Goal: Task Accomplishment & Management: Use online tool/utility

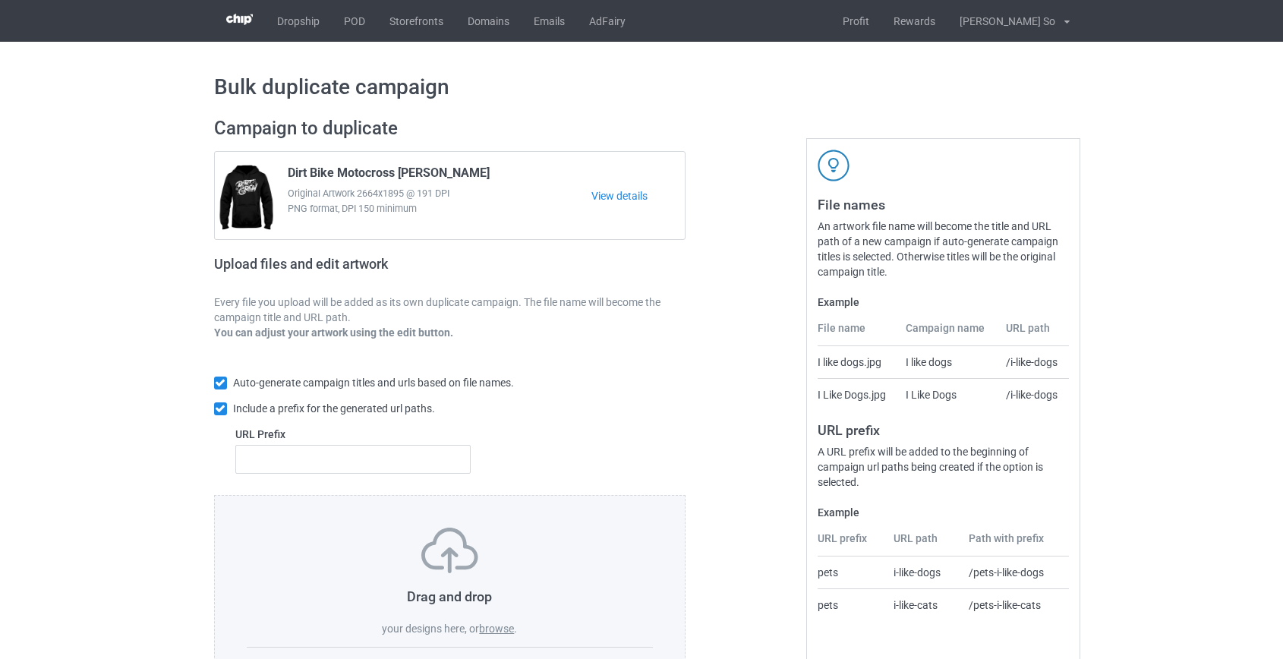
click at [504, 630] on label "browse" at bounding box center [496, 629] width 35 height 12
click at [0, 0] on input "browse" at bounding box center [0, 0] width 0 height 0
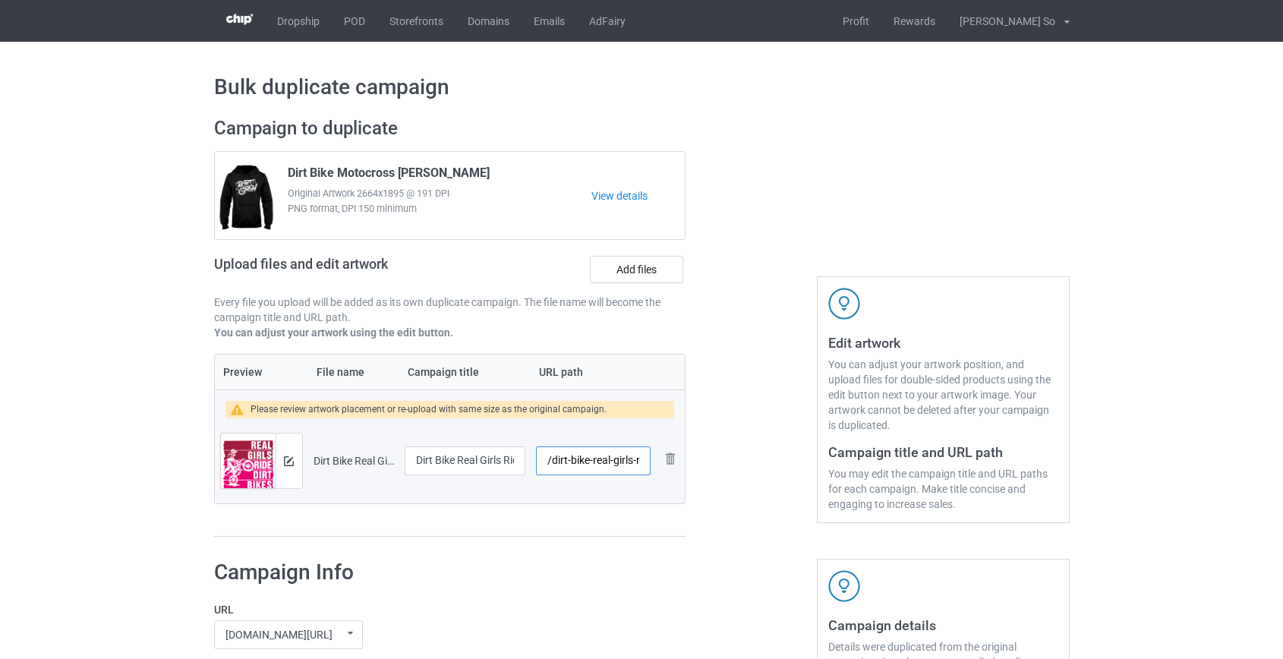
drag, startPoint x: 557, startPoint y: 458, endPoint x: 611, endPoint y: 460, distance: 53.2
click at [611, 460] on input "/dirt-bike-real-girls-ride-dirt-bikes" at bounding box center [593, 461] width 114 height 29
drag, startPoint x: 630, startPoint y: 458, endPoint x: 1284, endPoint y: 601, distance: 670.2
click at [1283, 601] on html "Dropship POD Storefronts Domains Emails AdFairy Profit Rewards Hoang Dinh So Se…" at bounding box center [641, 329] width 1283 height 659
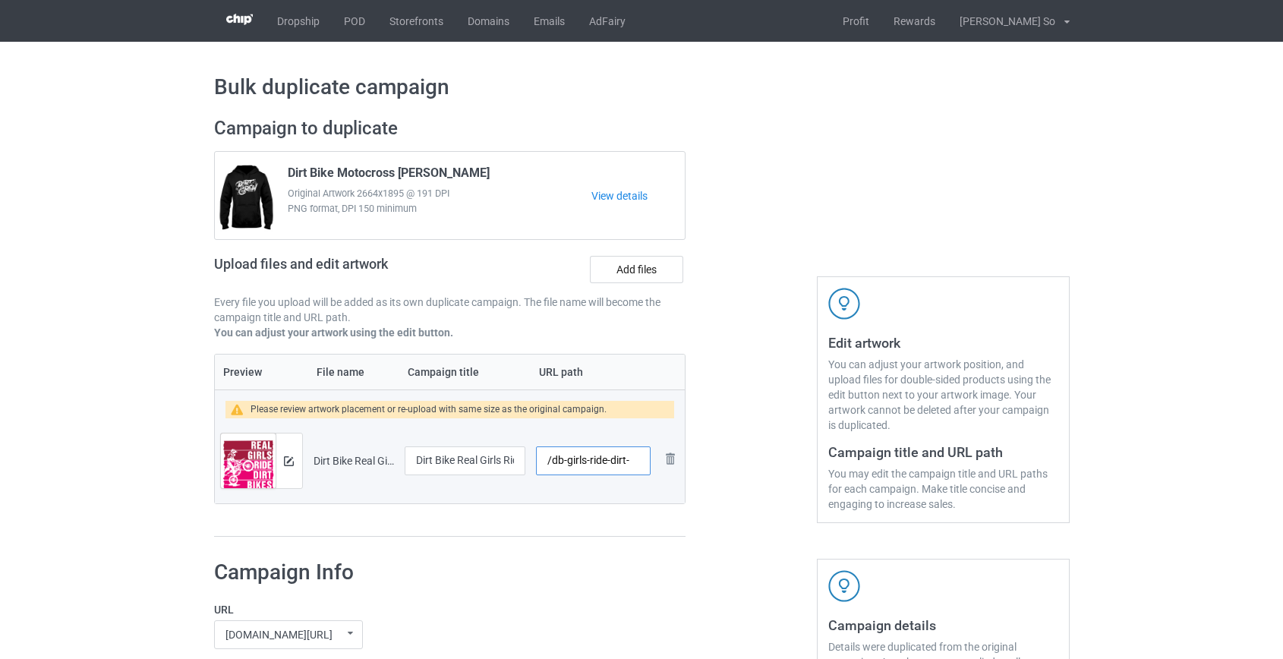
scroll to position [0, 0]
click at [610, 460] on input "/db-girls-ride-dirt" at bounding box center [593, 461] width 114 height 29
type input "/db-girlsridedirt"
click at [294, 458] on div at bounding box center [289, 461] width 27 height 55
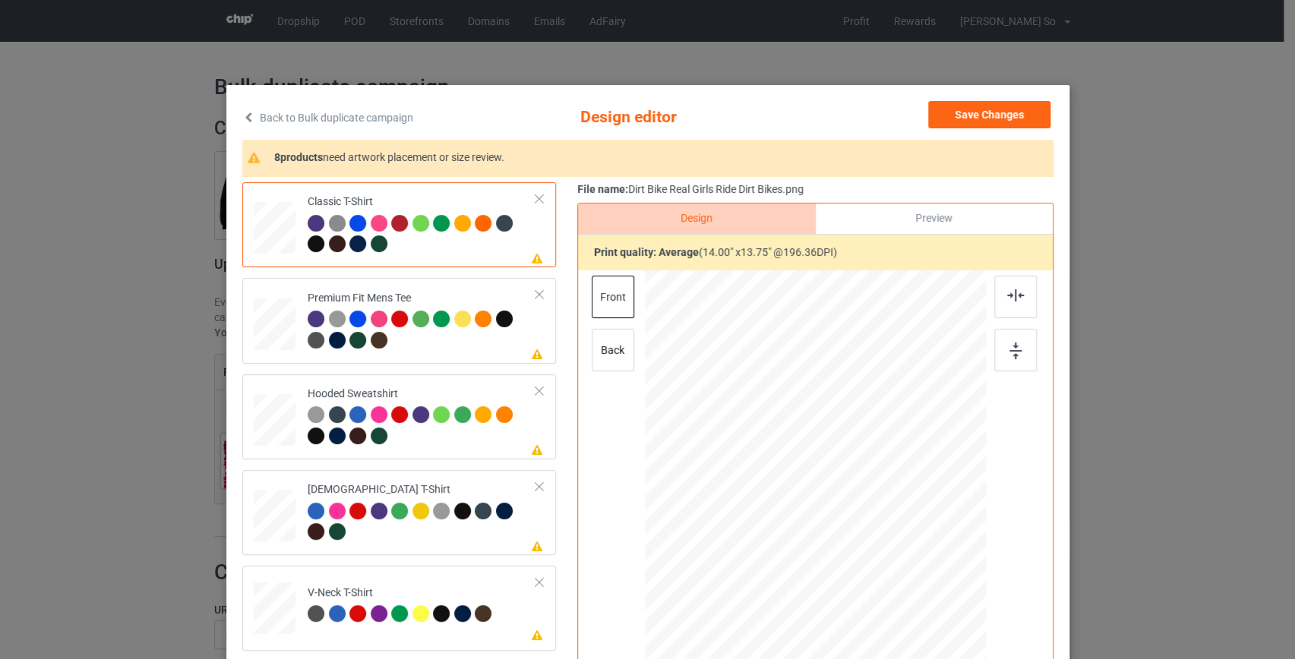
click at [335, 116] on link "Back to Bulk duplicate campaign" at bounding box center [327, 117] width 171 height 33
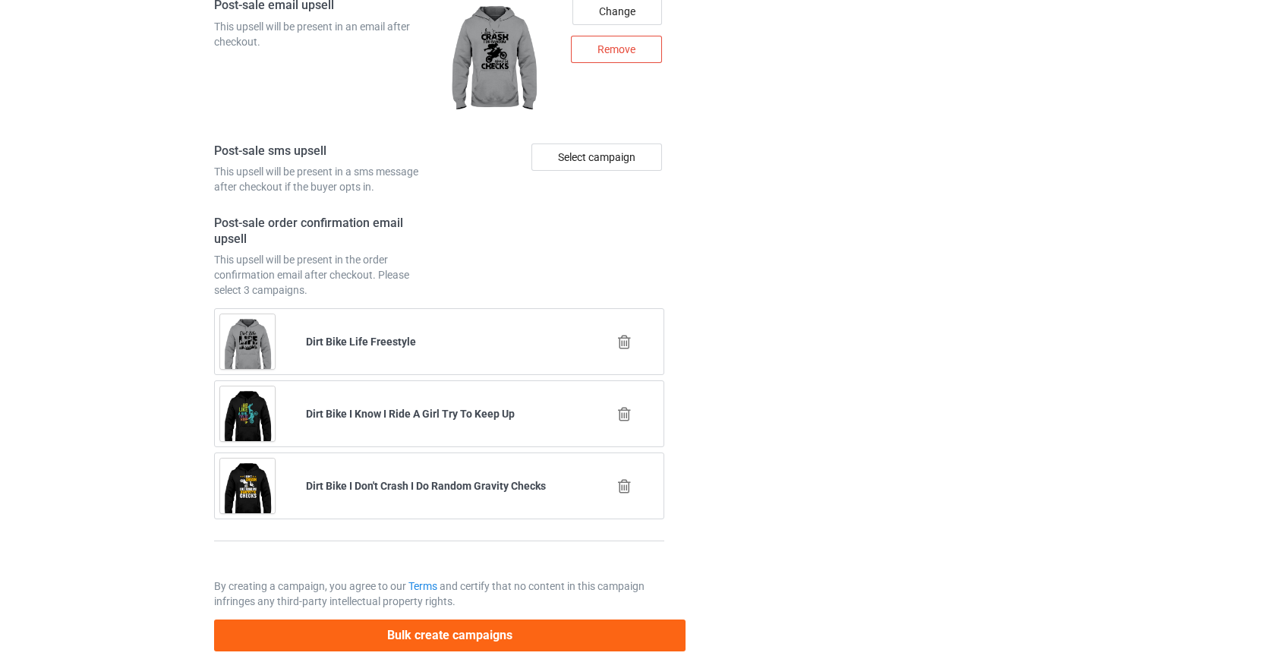
scroll to position [2110, 0]
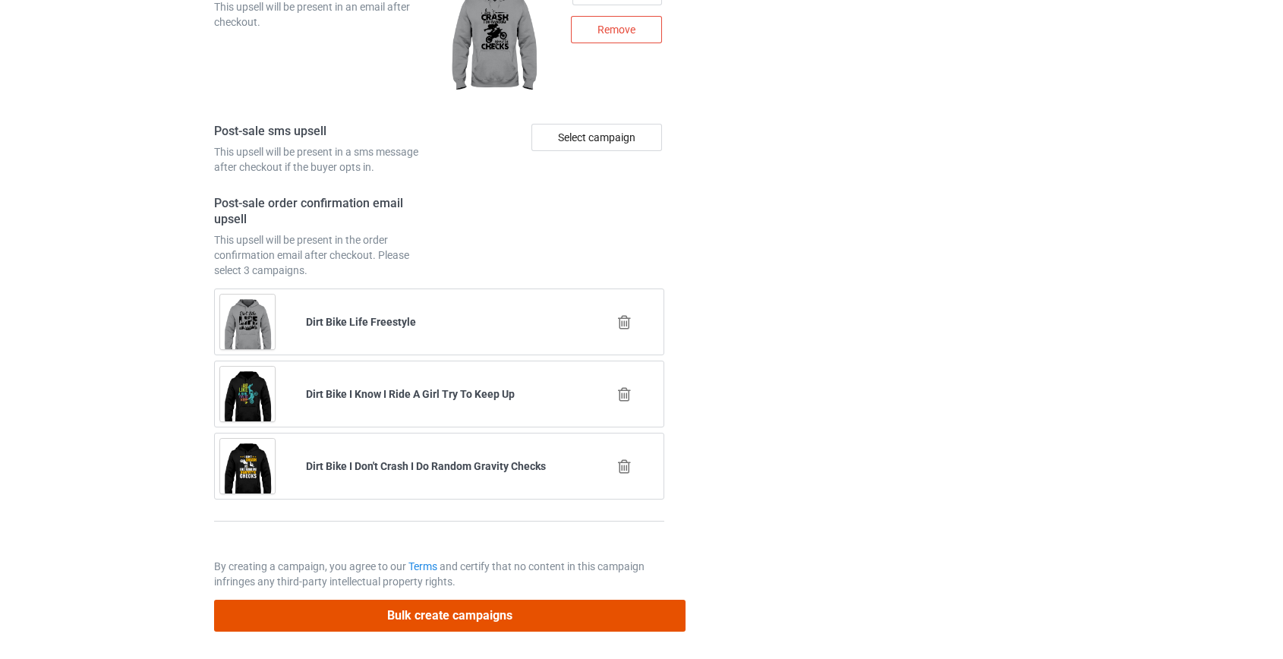
click at [449, 608] on button "Bulk create campaigns" at bounding box center [450, 615] width 472 height 31
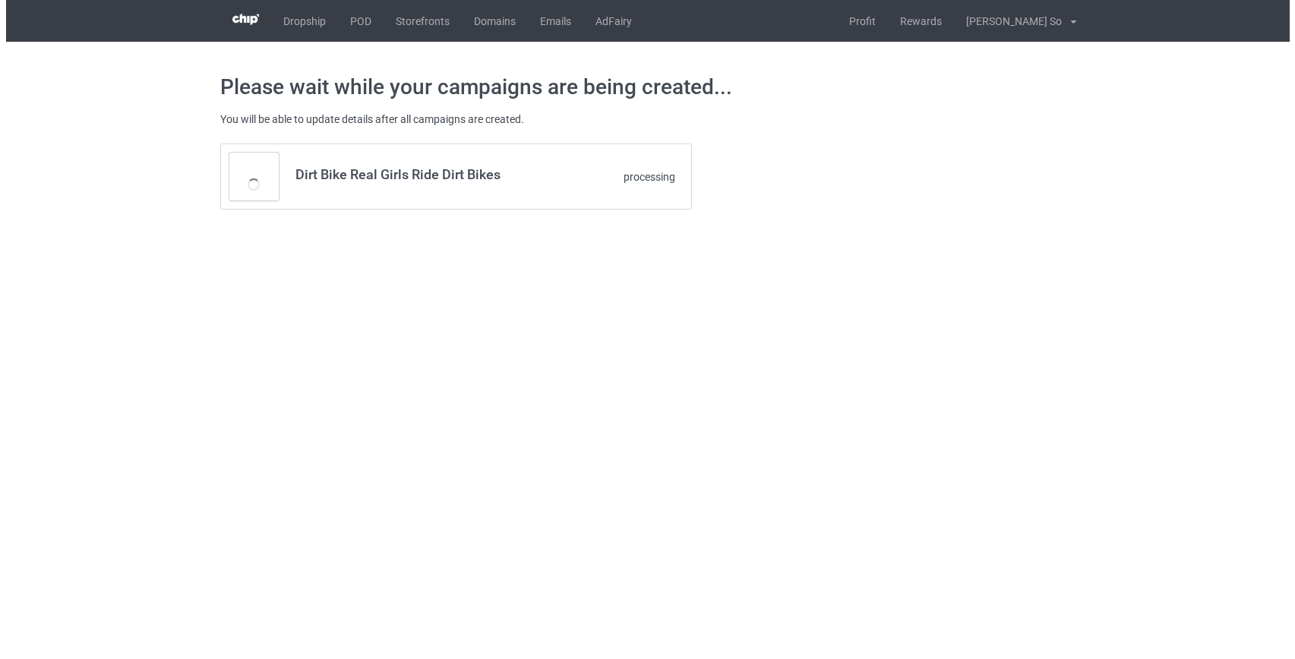
scroll to position [0, 0]
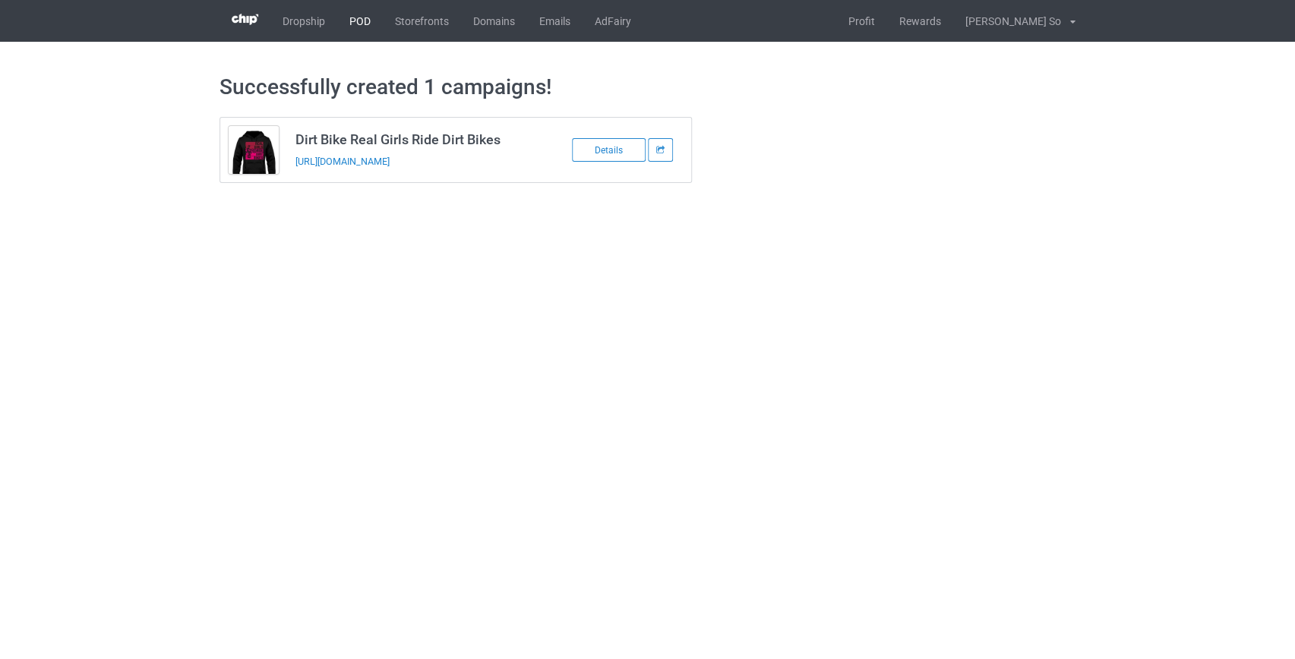
click at [362, 20] on link "POD" at bounding box center [360, 21] width 46 height 42
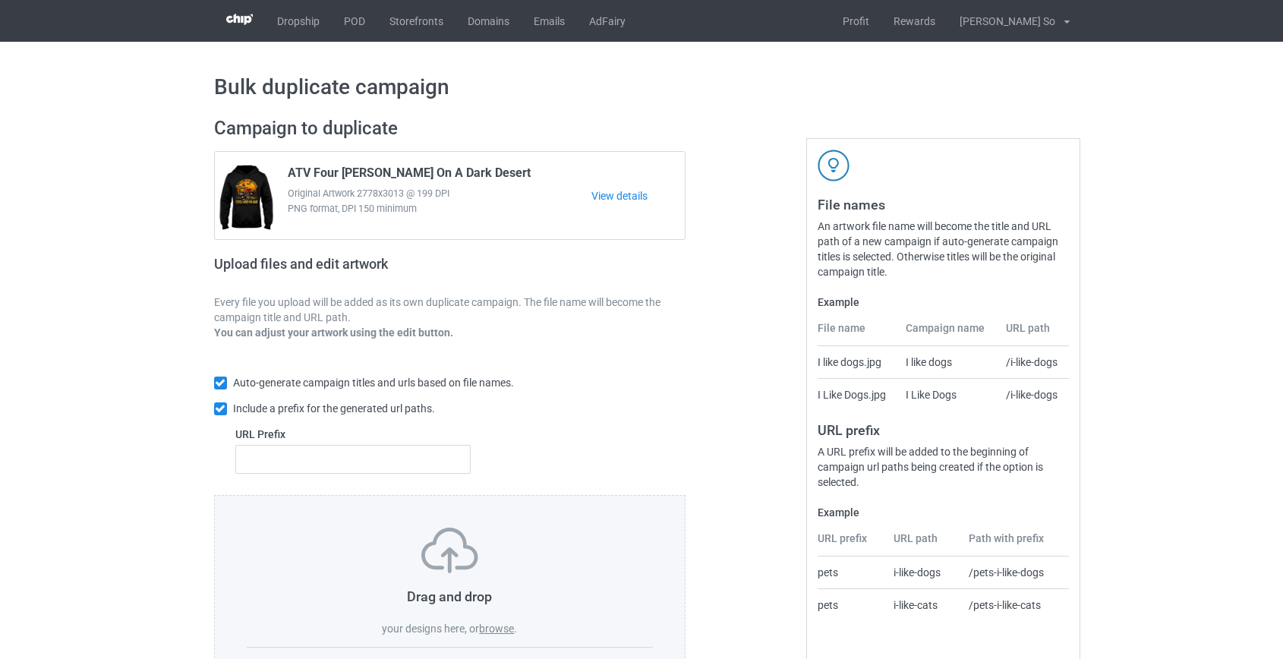
click at [493, 627] on label "browse" at bounding box center [496, 629] width 35 height 12
click at [0, 0] on input "browse" at bounding box center [0, 0] width 0 height 0
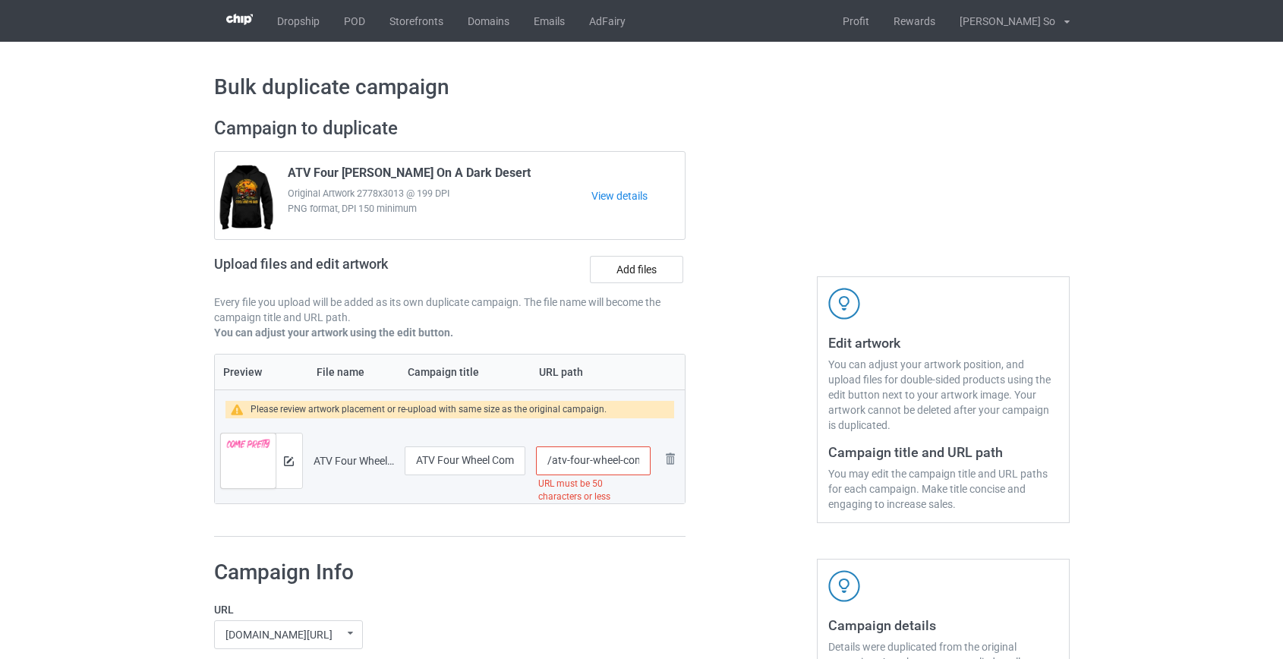
scroll to position [0, 222]
drag, startPoint x: 568, startPoint y: 458, endPoint x: 593, endPoint y: 460, distance: 25.2
click at [593, 460] on input "/atv-four-wheel-come-pretty-leave-muddy-that-s-how-real-girls-do-it" at bounding box center [593, 461] width 114 height 29
type input "/atv-girls-do-it"
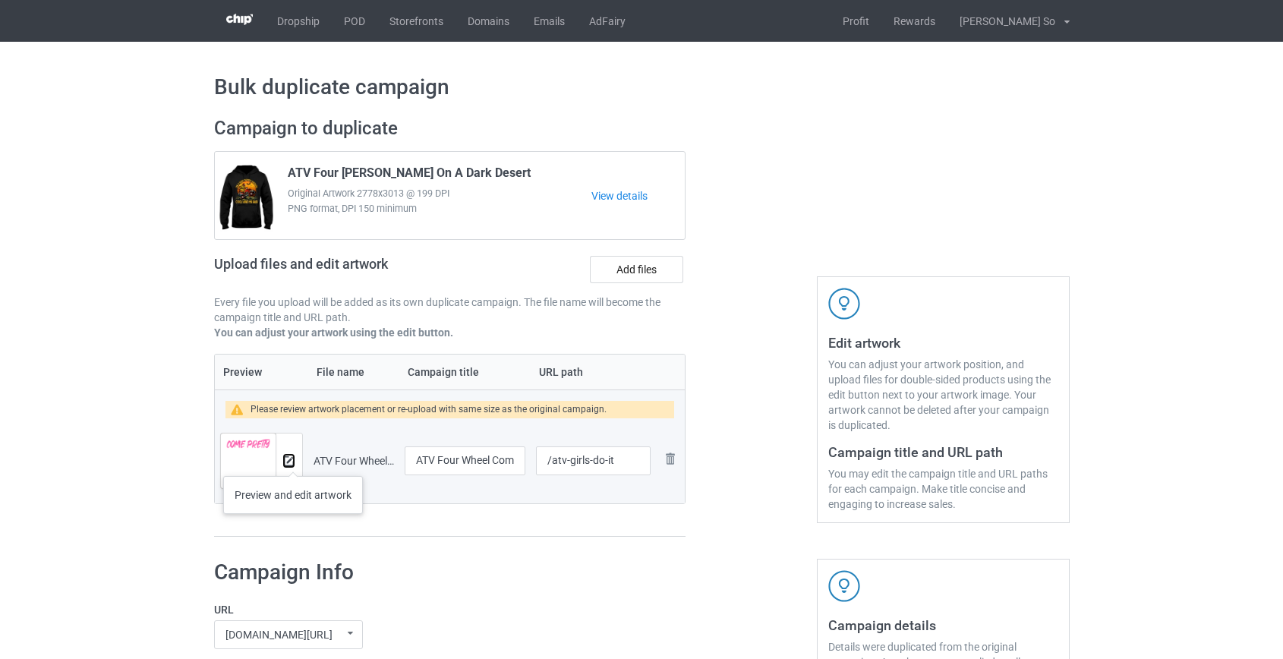
click at [293, 461] on img at bounding box center [289, 461] width 10 height 10
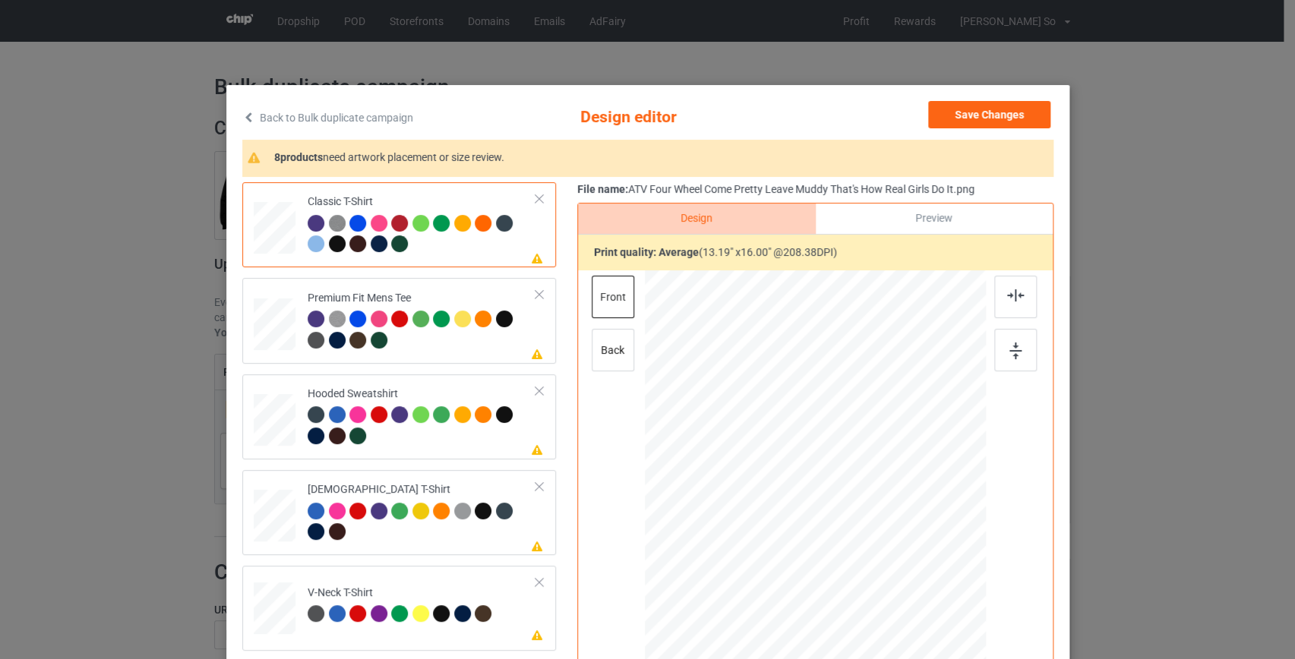
click at [276, 111] on link "Back to Bulk duplicate campaign" at bounding box center [327, 117] width 171 height 33
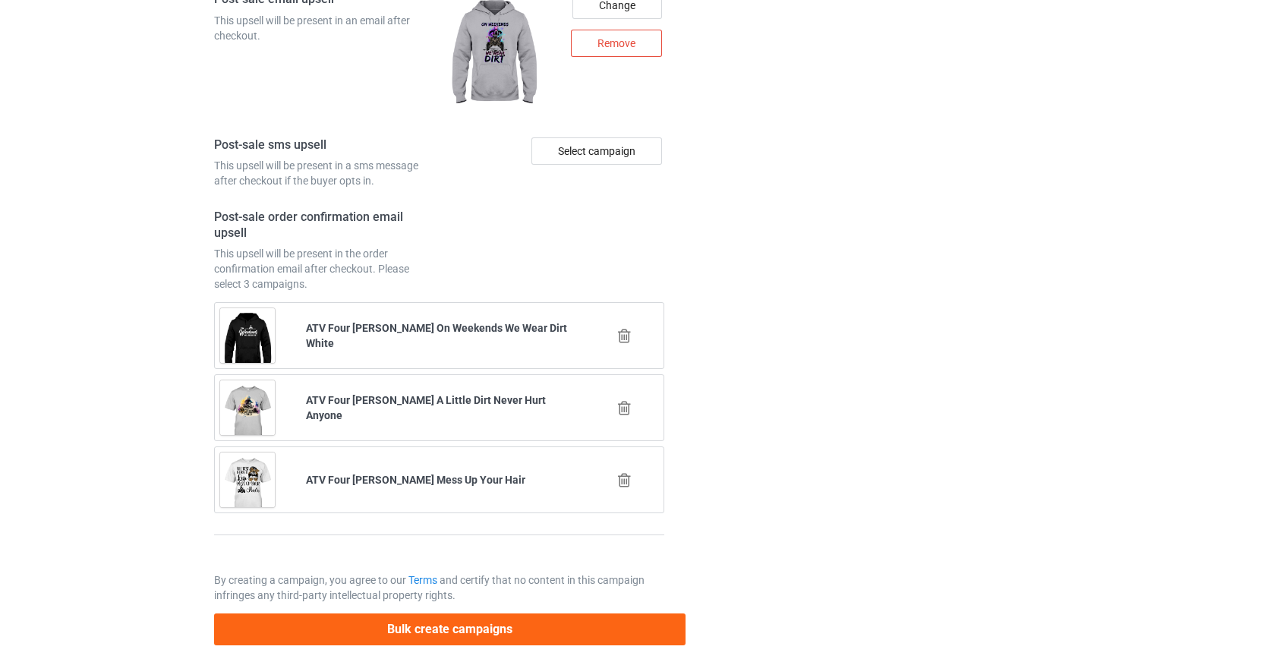
scroll to position [2110, 0]
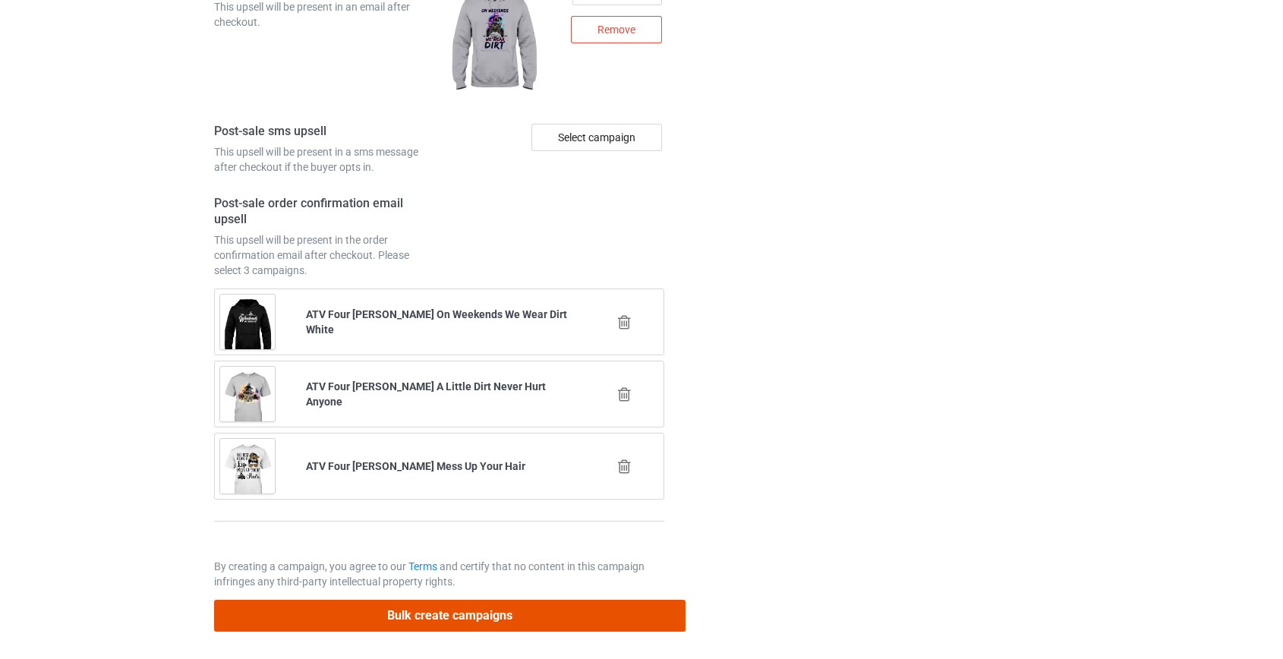
click at [493, 610] on button "Bulk create campaigns" at bounding box center [450, 615] width 472 height 31
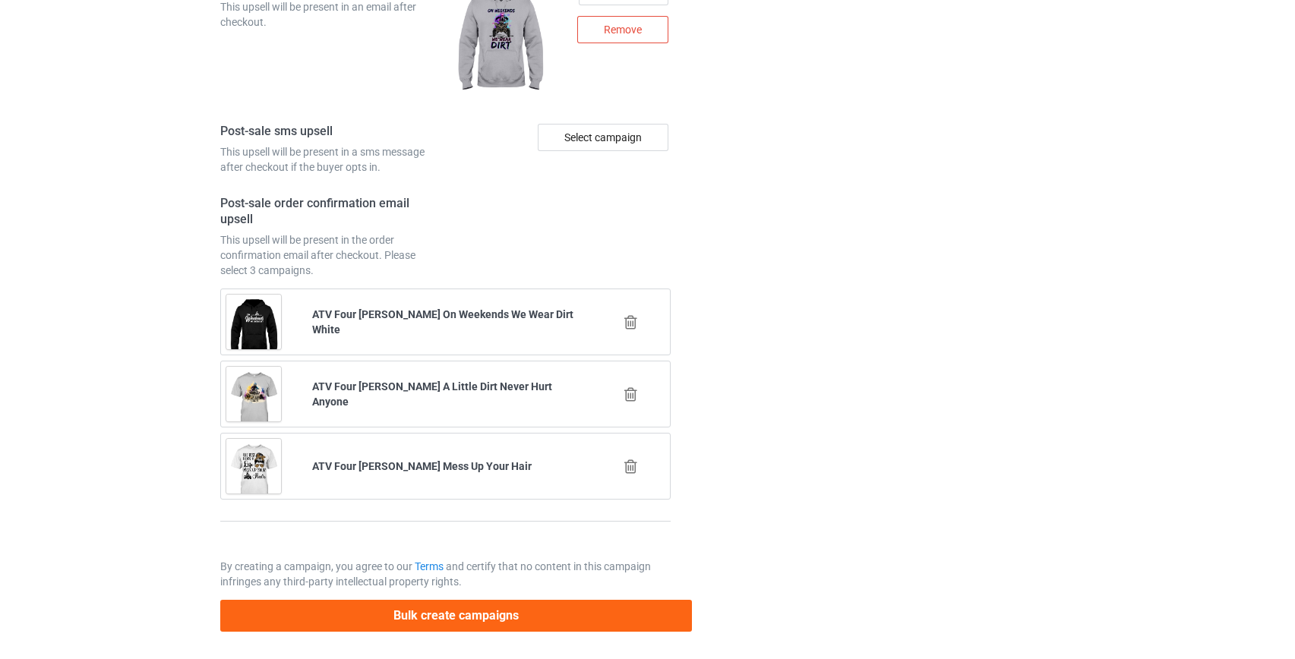
scroll to position [0, 0]
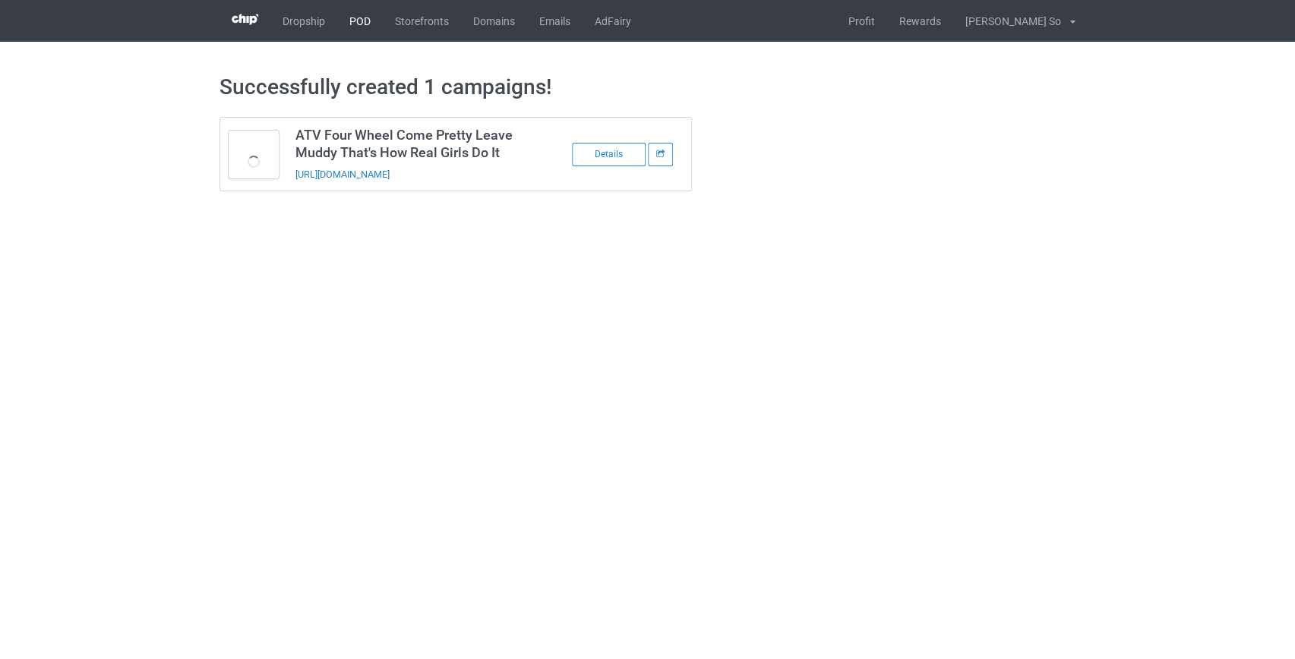
click at [350, 22] on link "POD" at bounding box center [360, 21] width 46 height 42
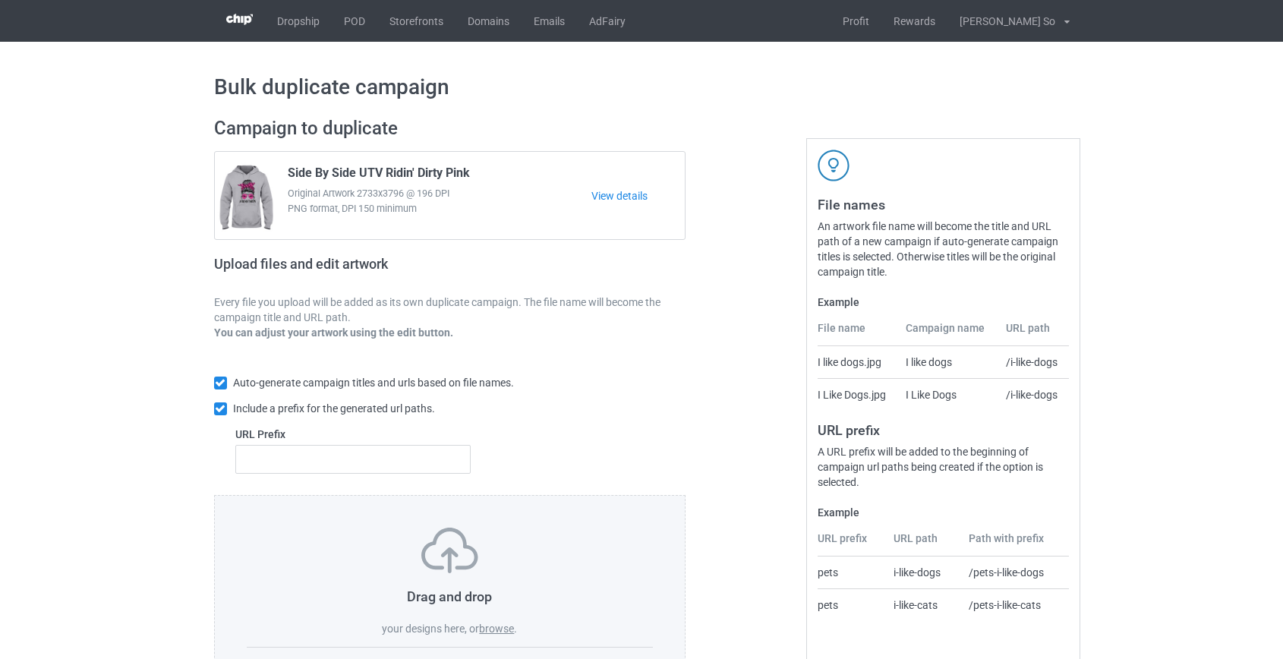
click at [507, 630] on label "browse" at bounding box center [496, 629] width 35 height 12
click at [0, 0] on input "browse" at bounding box center [0, 0] width 0 height 0
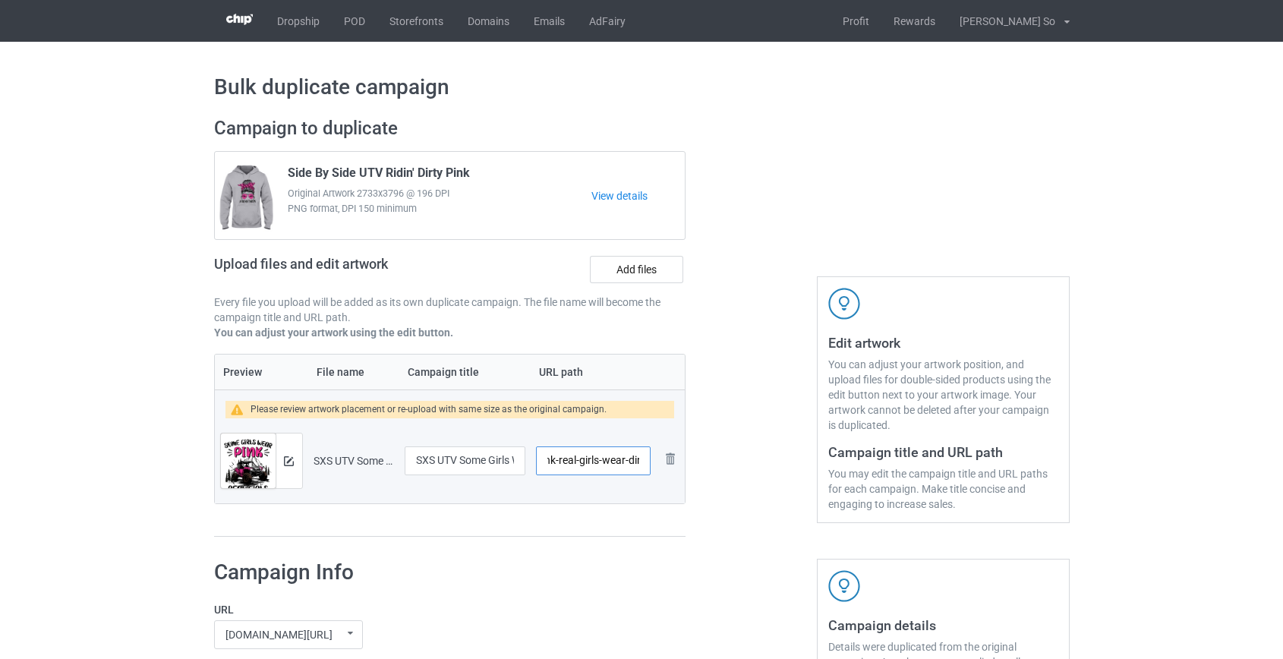
scroll to position [0, 136]
drag, startPoint x: 570, startPoint y: 462, endPoint x: 595, endPoint y: 456, distance: 26.5
click at [595, 456] on input "/sxs-utv-some-girls-wear-pink-real-girls-wear-dirt" at bounding box center [593, 461] width 114 height 29
type input "/sxs-wear-dirt"
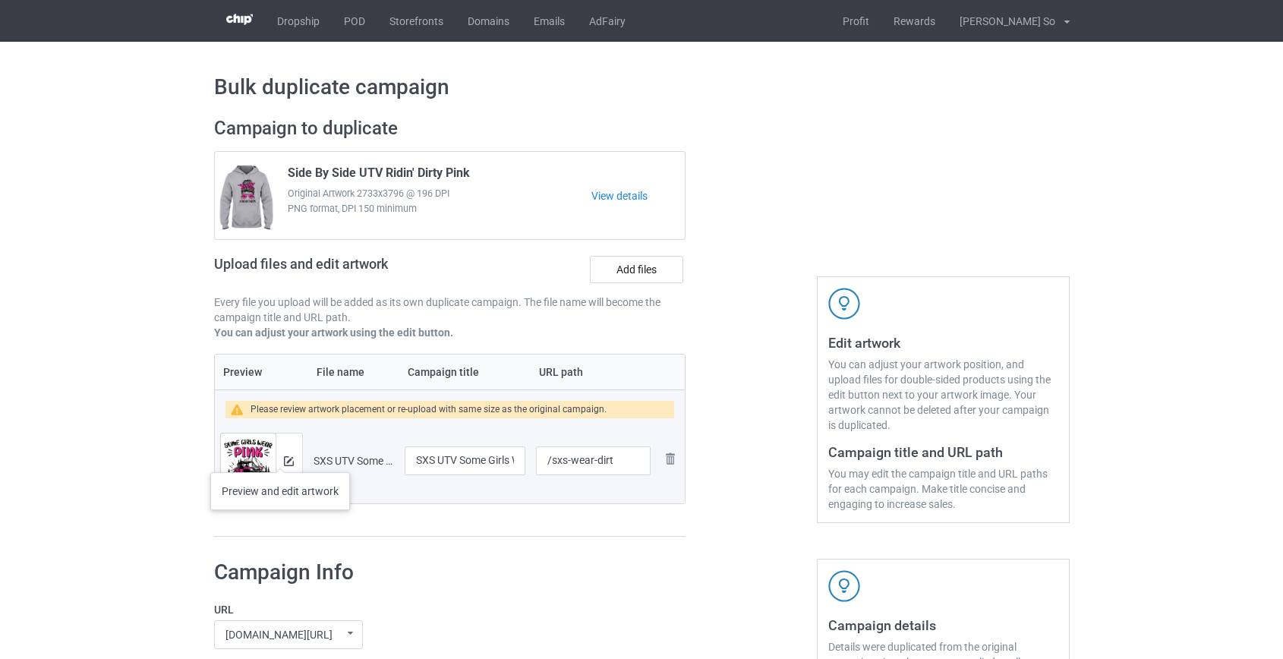
click at [281, 457] on div at bounding box center [289, 461] width 27 height 55
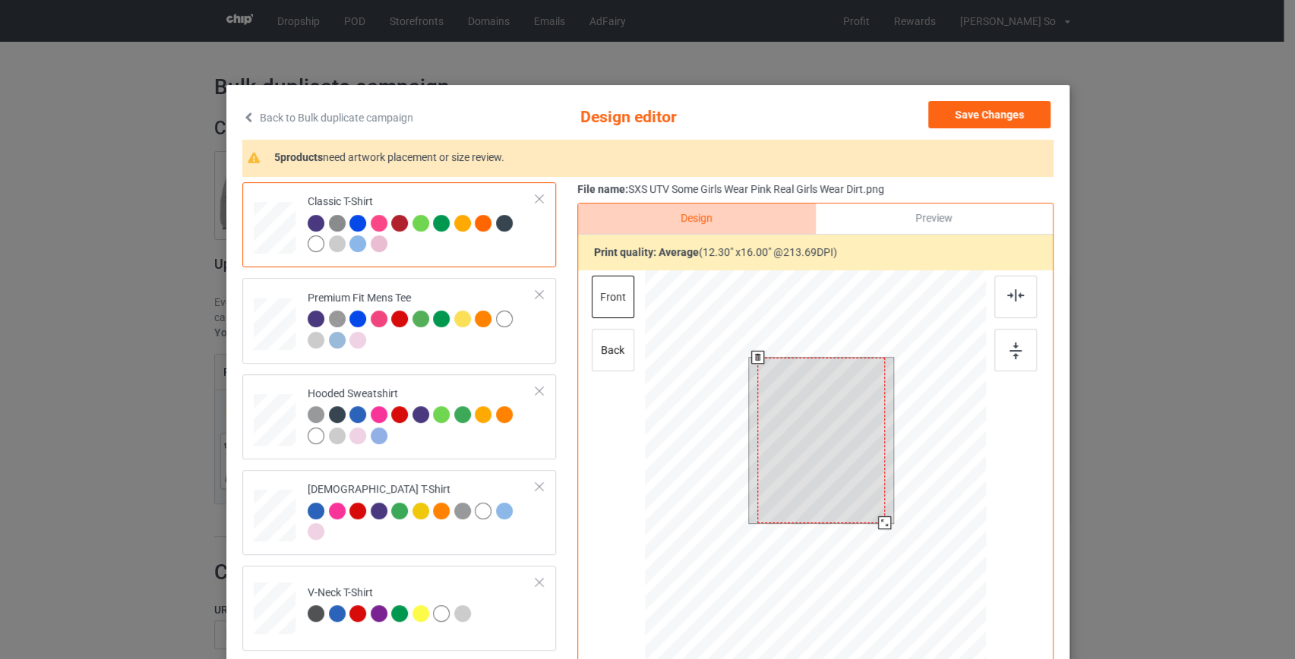
click at [891, 545] on div at bounding box center [815, 485] width 342 height 431
click at [966, 114] on button "Save Changes" at bounding box center [989, 114] width 122 height 27
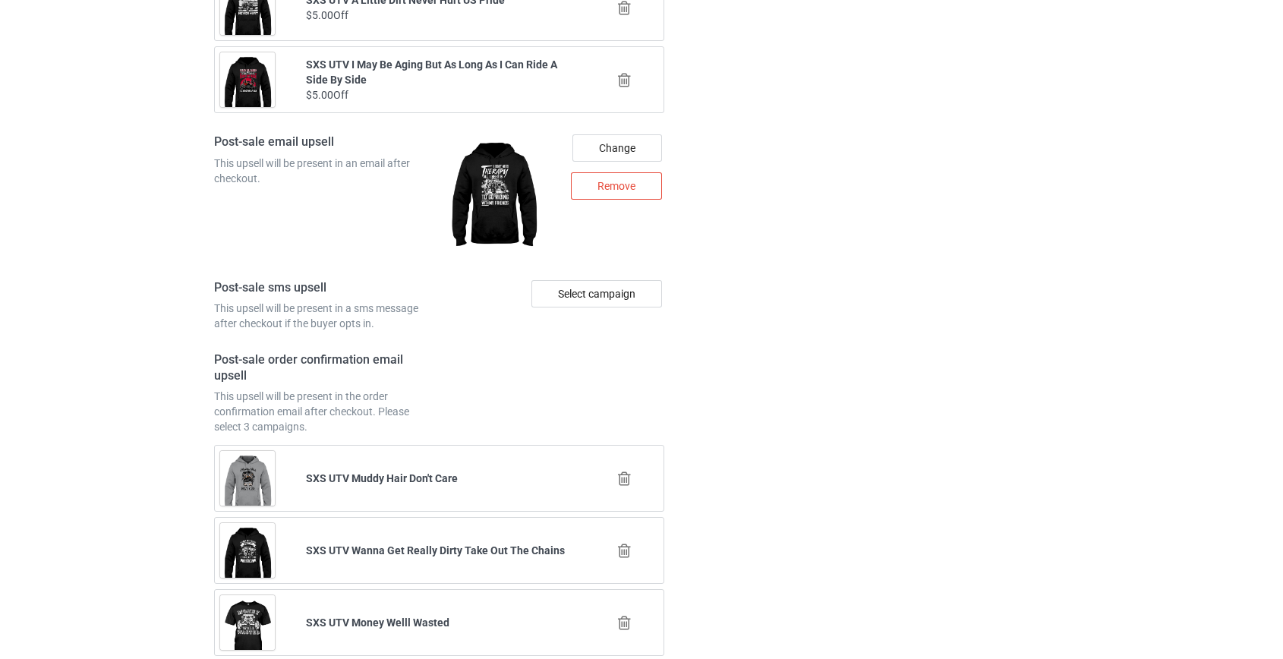
scroll to position [2110, 0]
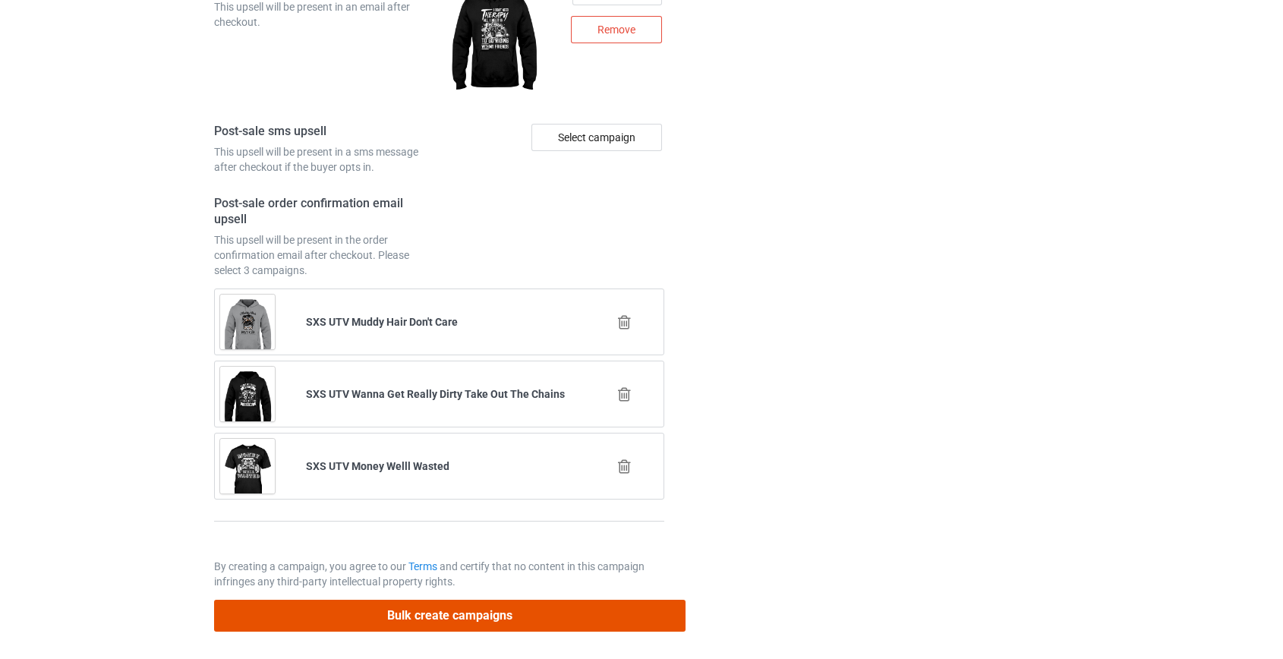
click at [425, 608] on button "Bulk create campaigns" at bounding box center [450, 615] width 472 height 31
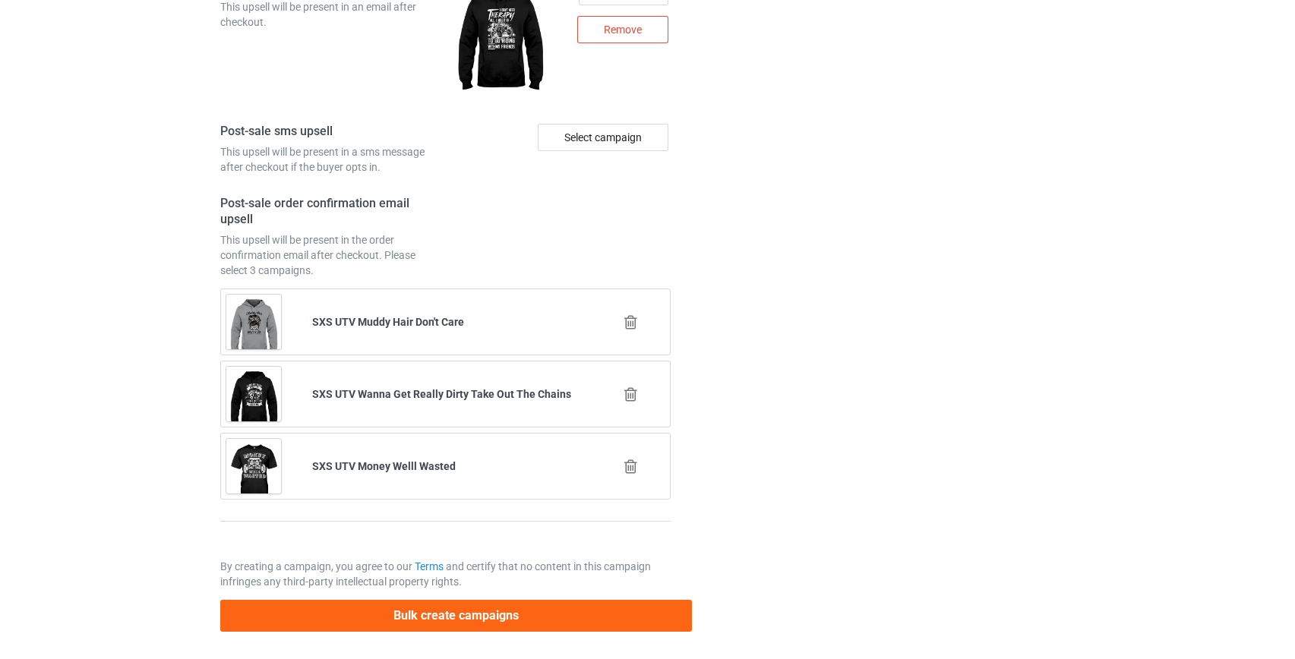
scroll to position [0, 0]
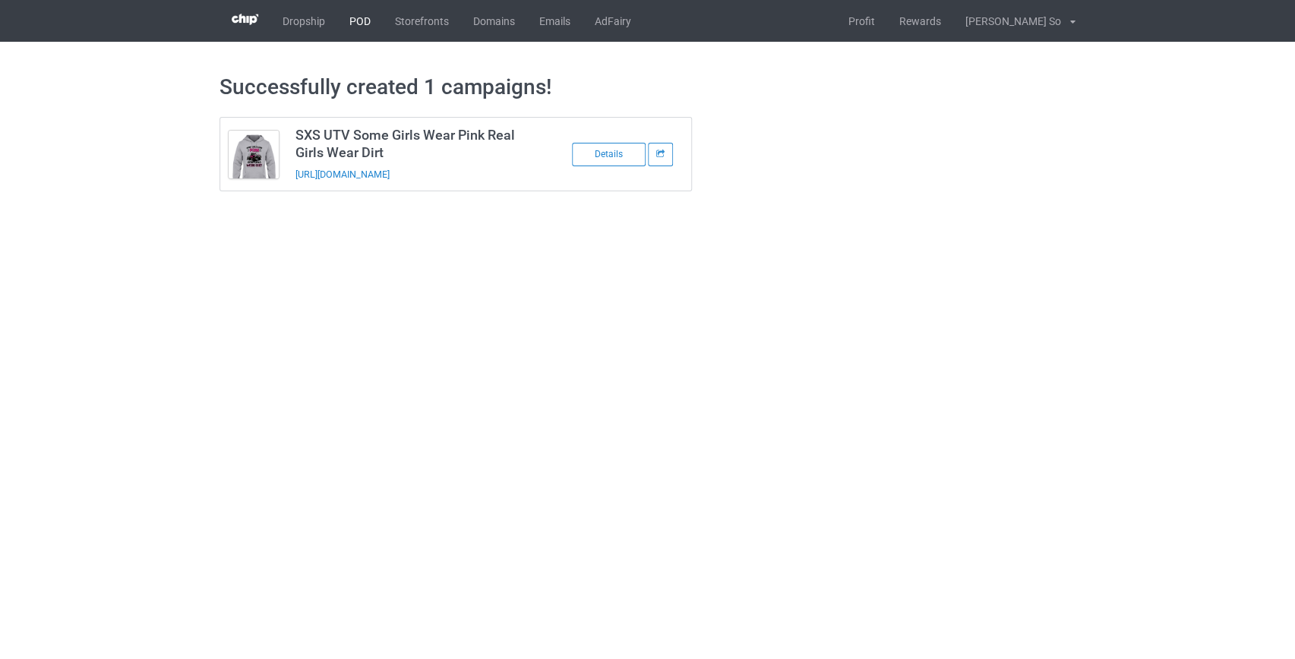
click at [366, 24] on link "POD" at bounding box center [360, 21] width 46 height 42
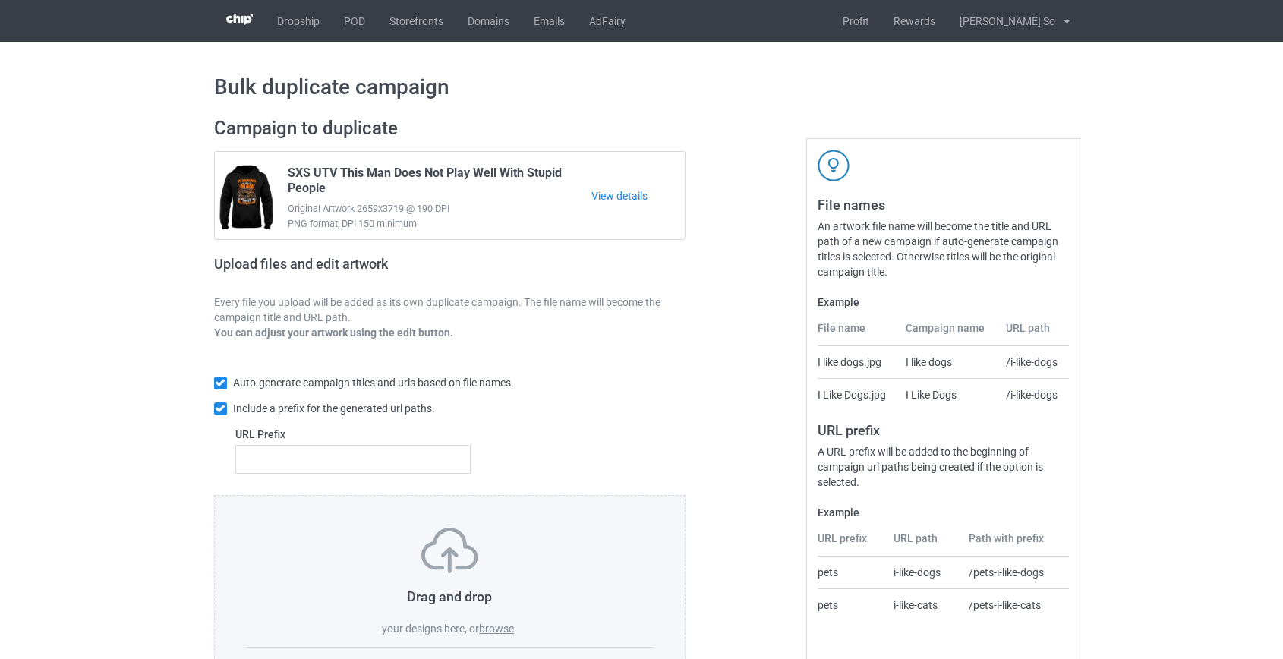
click at [489, 631] on label "browse" at bounding box center [496, 629] width 35 height 12
click at [0, 0] on input "browse" at bounding box center [0, 0] width 0 height 0
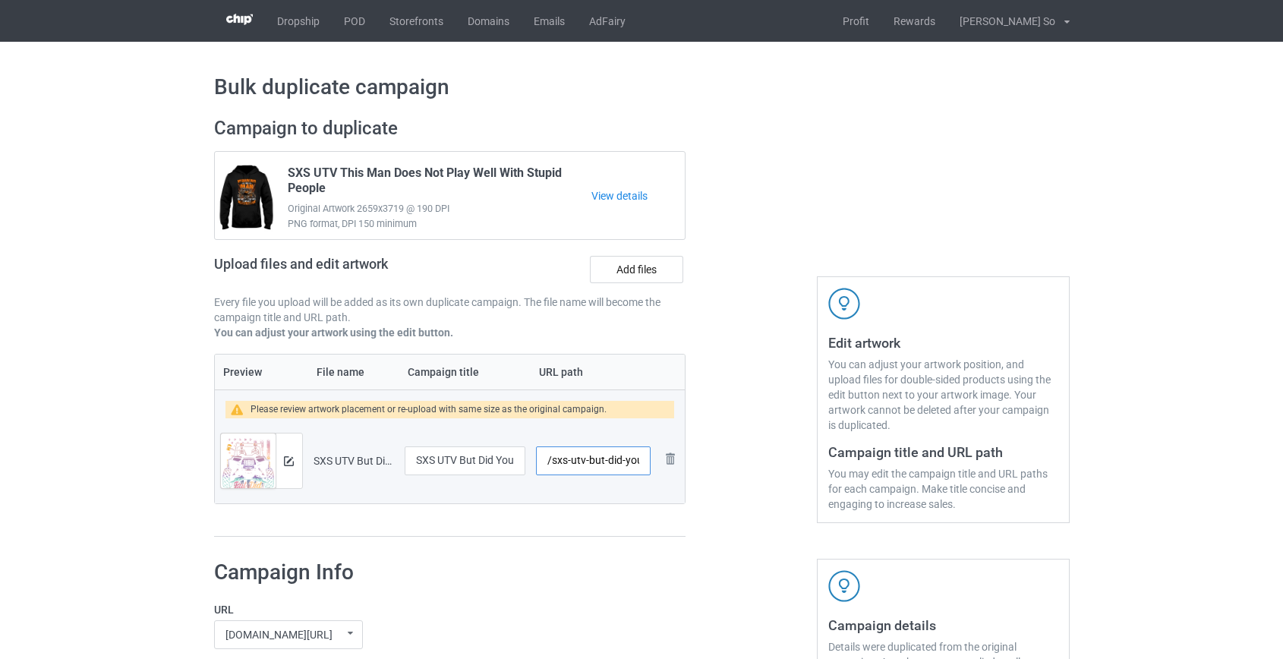
scroll to position [0, 19]
drag, startPoint x: 570, startPoint y: 463, endPoint x: 605, endPoint y: 460, distance: 35.0
click at [605, 460] on input "/sxs-utv-but-did-you-die" at bounding box center [593, 461] width 114 height 29
click at [552, 461] on input "/ou-die" at bounding box center [593, 461] width 114 height 29
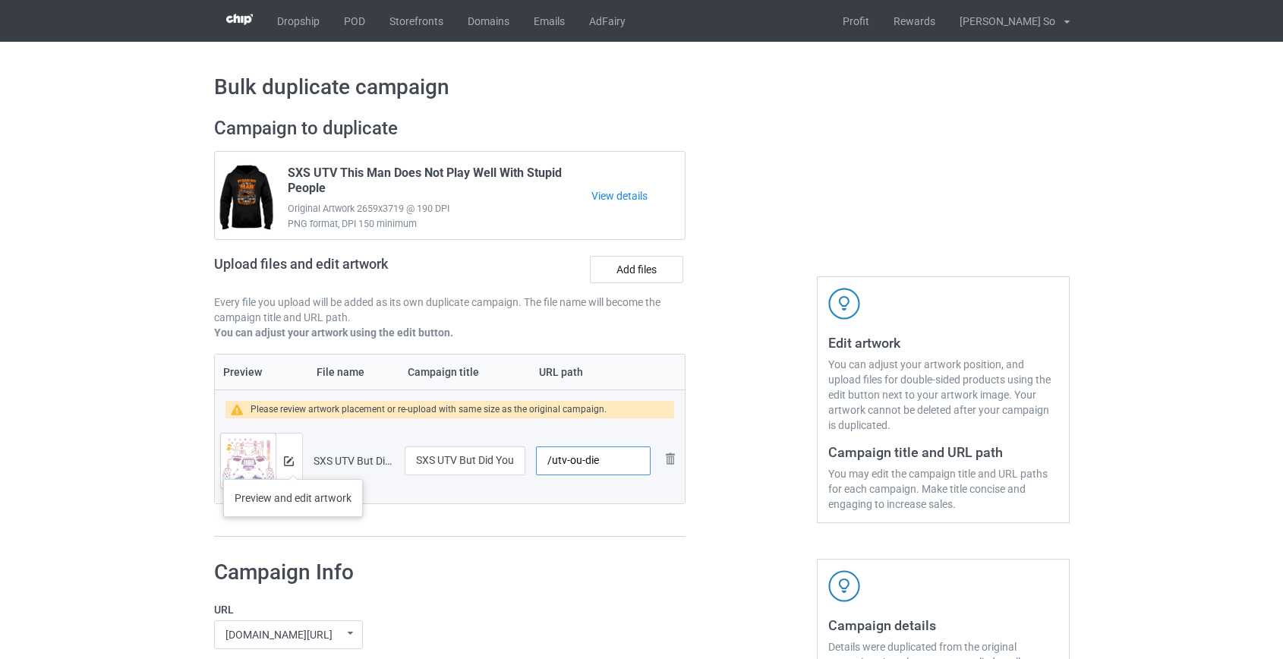
type input "/utv-ou-die"
click at [291, 463] on img at bounding box center [289, 461] width 10 height 10
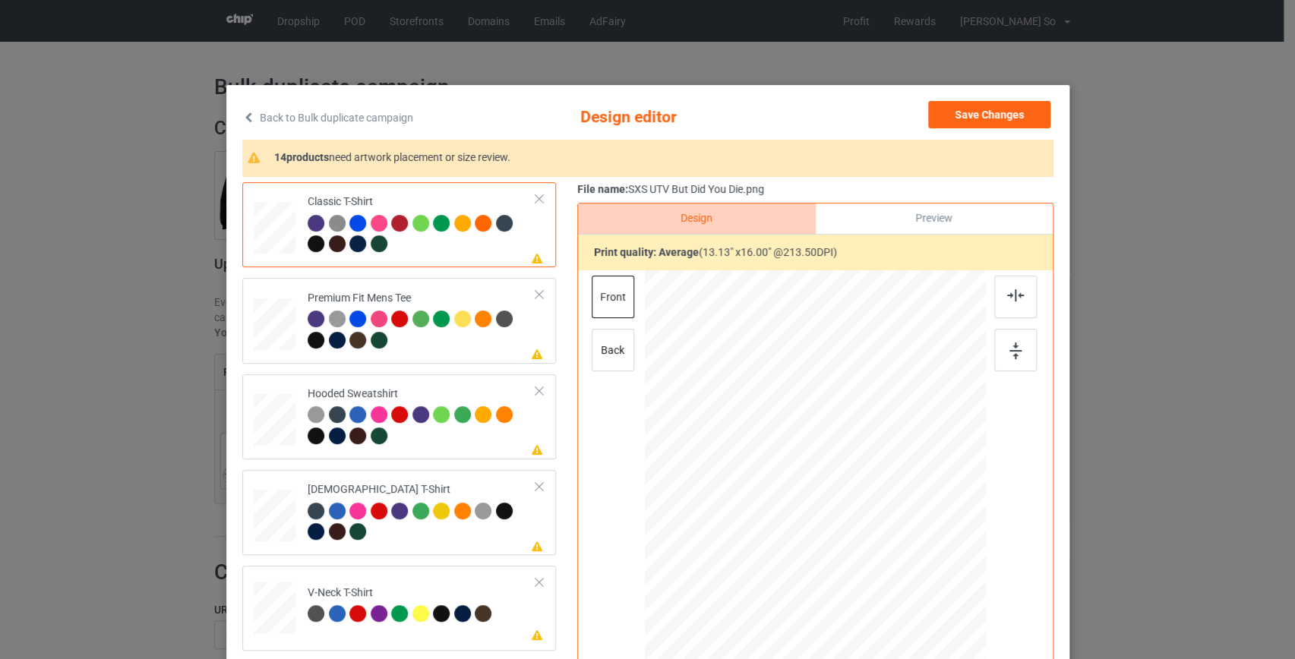
click at [357, 114] on link "Back to Bulk duplicate campaign" at bounding box center [327, 117] width 171 height 33
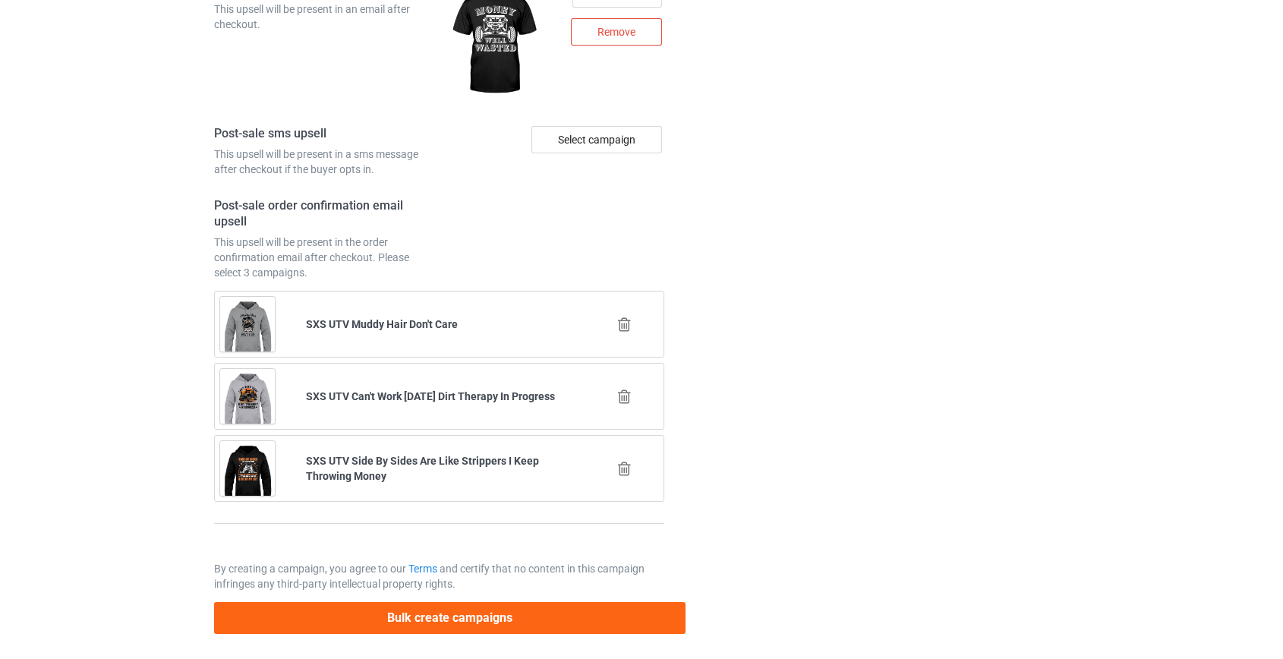
scroll to position [2110, 0]
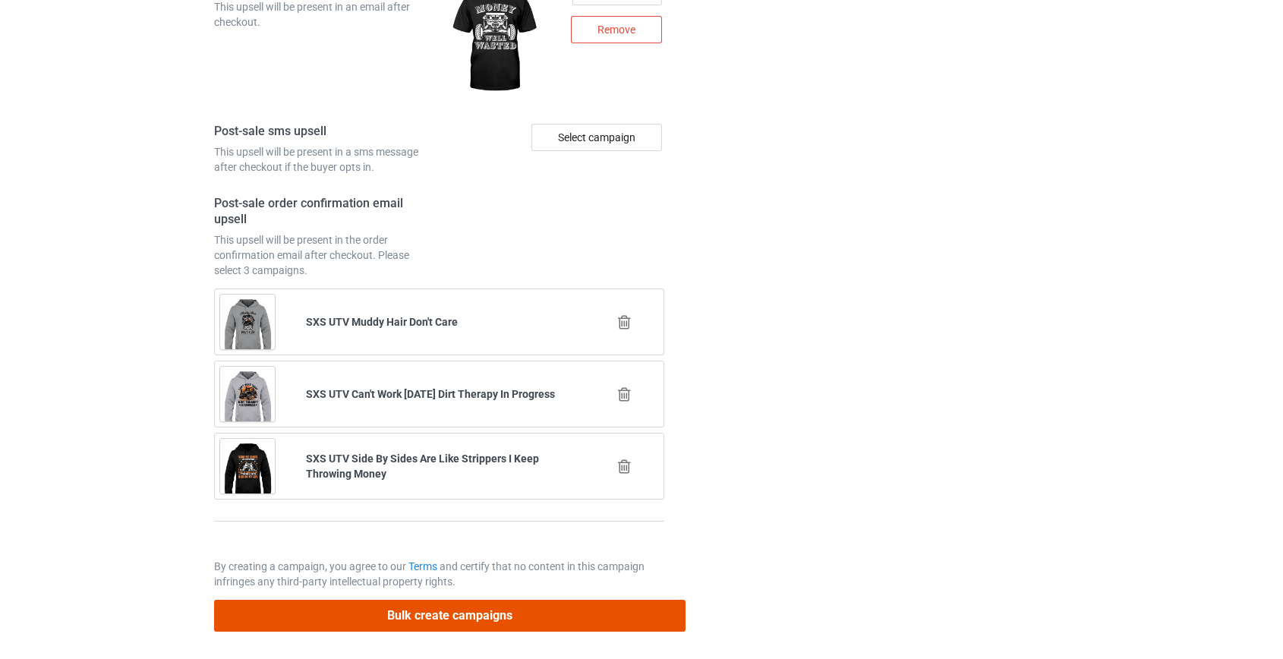
click at [512, 609] on button "Bulk create campaigns" at bounding box center [450, 615] width 472 height 31
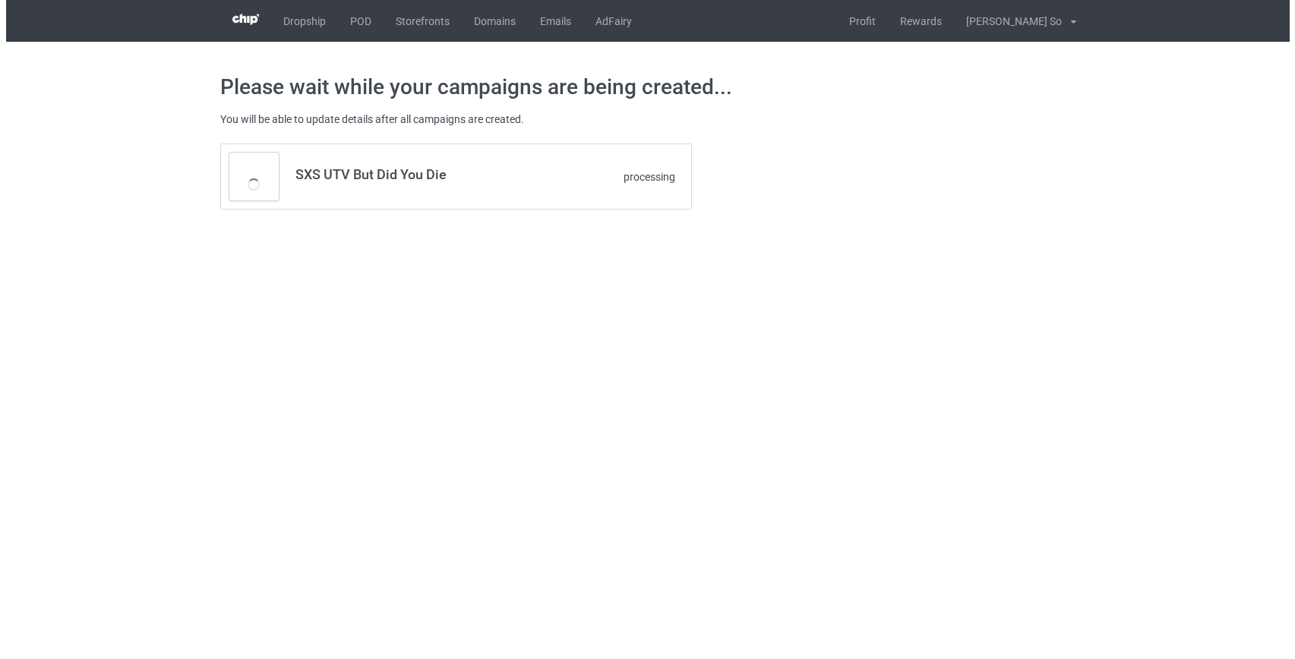
scroll to position [0, 0]
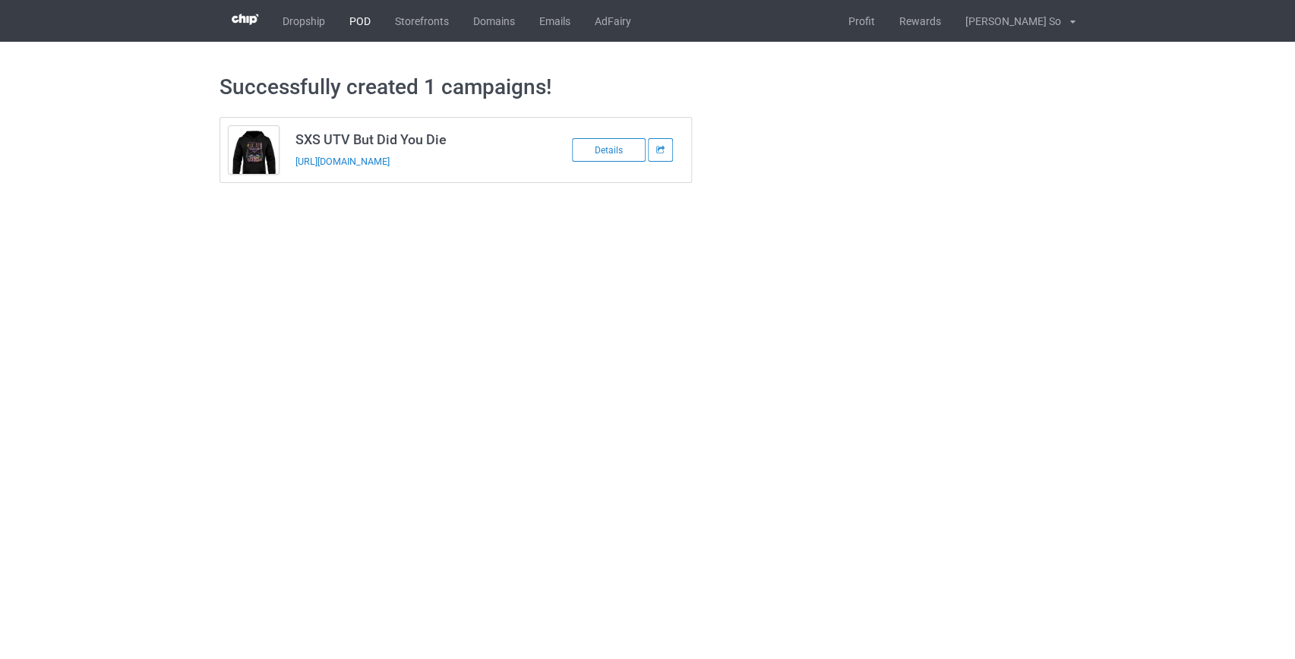
click at [350, 26] on link "POD" at bounding box center [360, 21] width 46 height 42
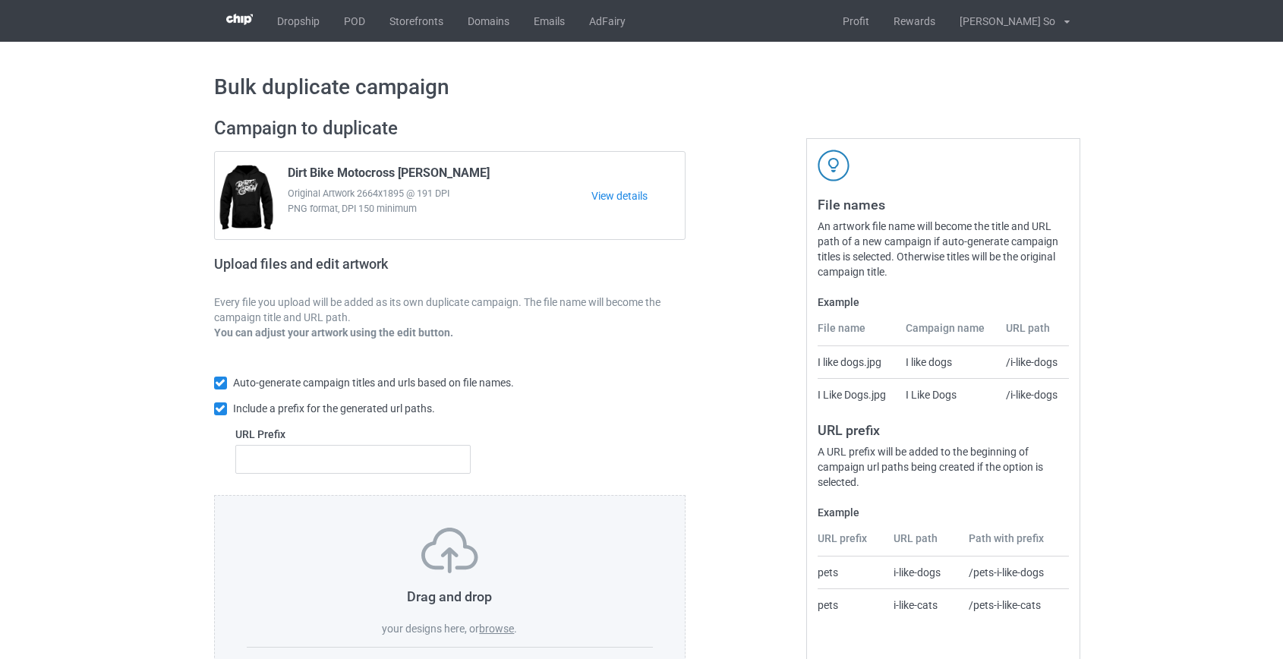
click at [494, 636] on div "Drag and drop your designs here, or browse . Your artwork should have a DPI of …" at bounding box center [450, 601] width 472 height 213
click at [497, 626] on label "browse" at bounding box center [496, 629] width 35 height 12
click at [0, 0] on input "browse" at bounding box center [0, 0] width 0 height 0
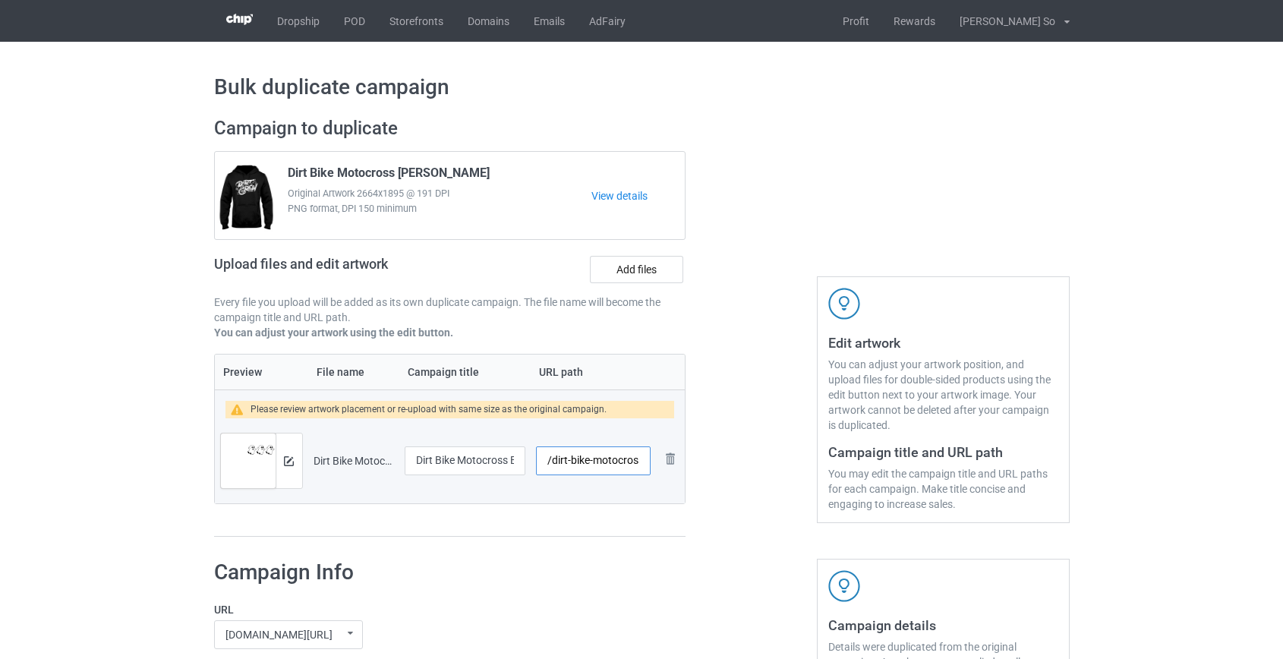
scroll to position [0, 98]
drag, startPoint x: 557, startPoint y: 459, endPoint x: 567, endPoint y: 456, distance: 9.6
click at [567, 456] on input "/dirt-bike-motocross-boo-boo-[DATE]" at bounding box center [593, 461] width 114 height 29
click at [594, 461] on input "/db-boo-[DATE]" at bounding box center [593, 461] width 114 height 29
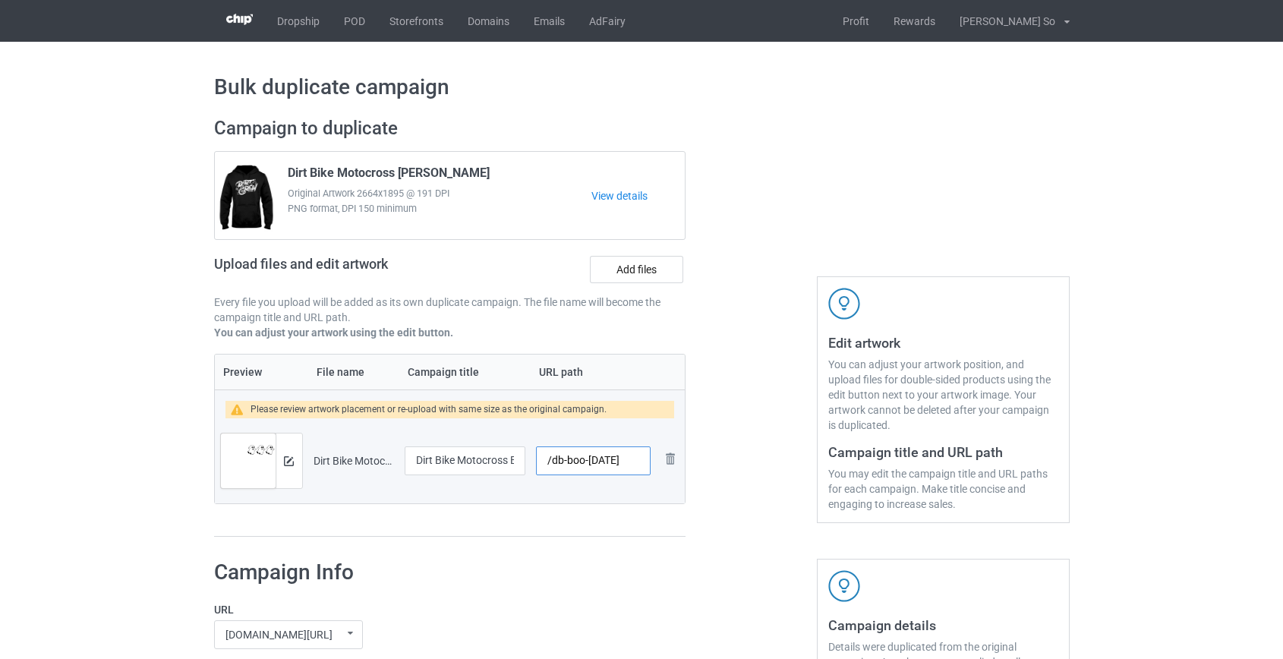
click at [594, 461] on input "/db-boo-[DATE]" at bounding box center [593, 461] width 114 height 29
type input "/db-boo"
click at [286, 460] on img at bounding box center [289, 461] width 10 height 10
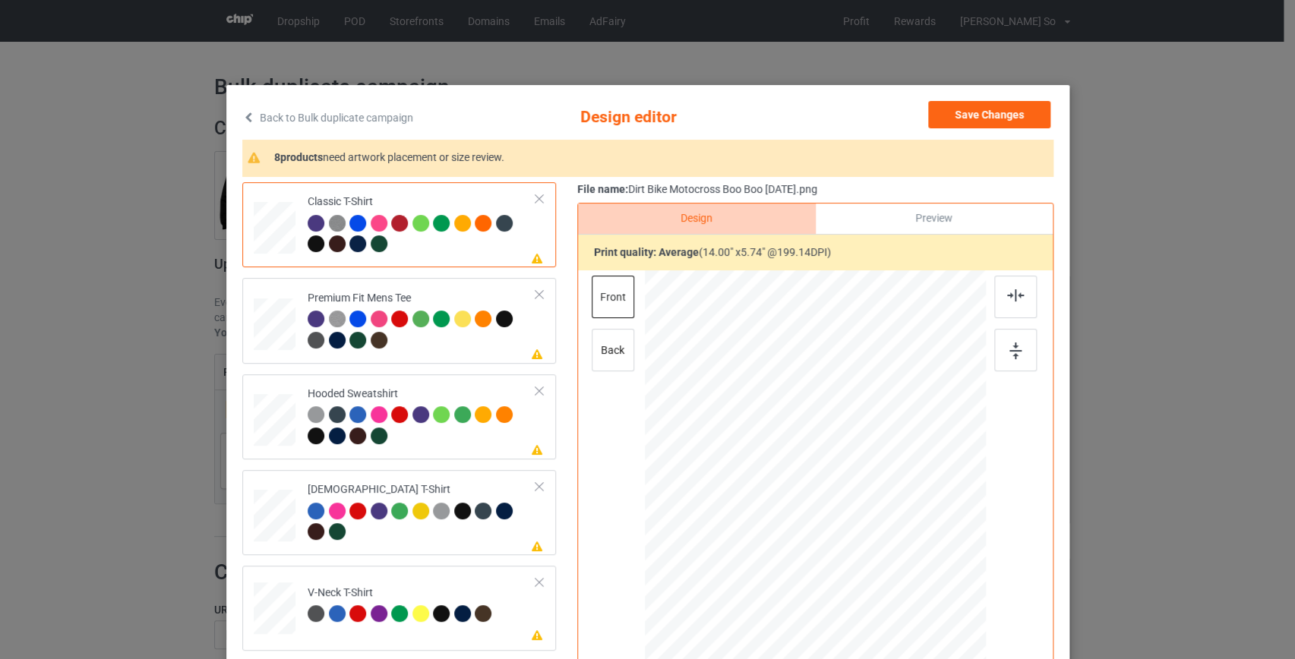
click at [316, 119] on link "Back to Bulk duplicate campaign" at bounding box center [327, 117] width 171 height 33
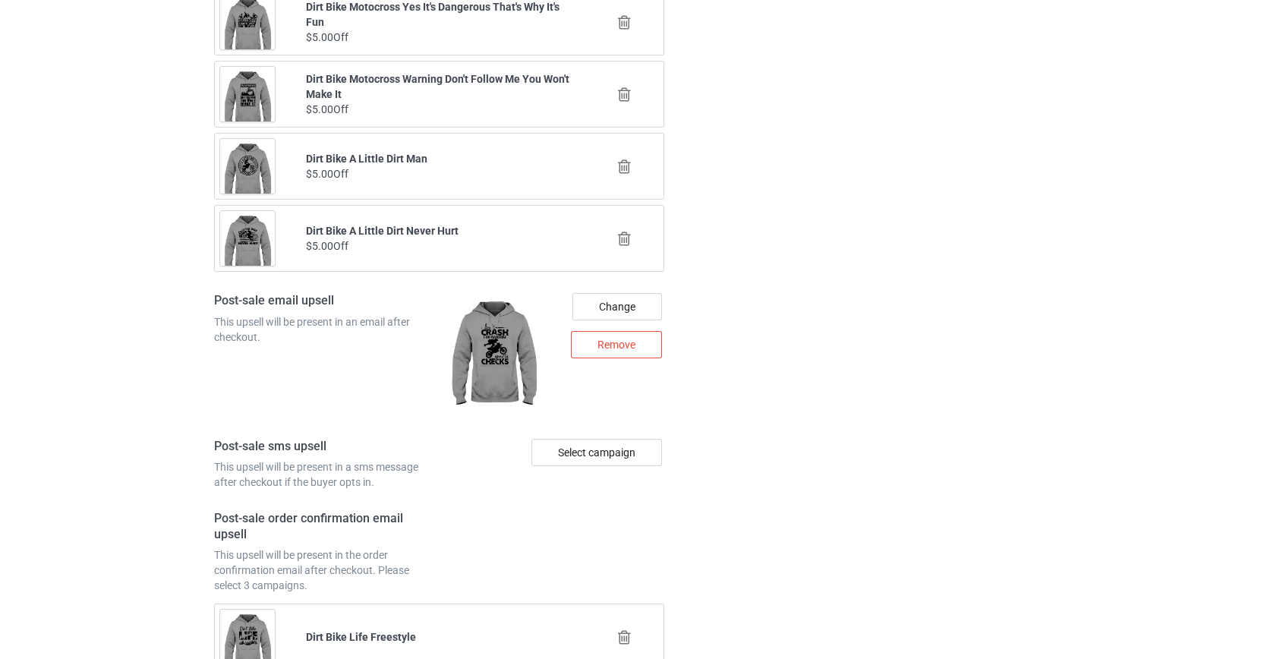
scroll to position [2110, 0]
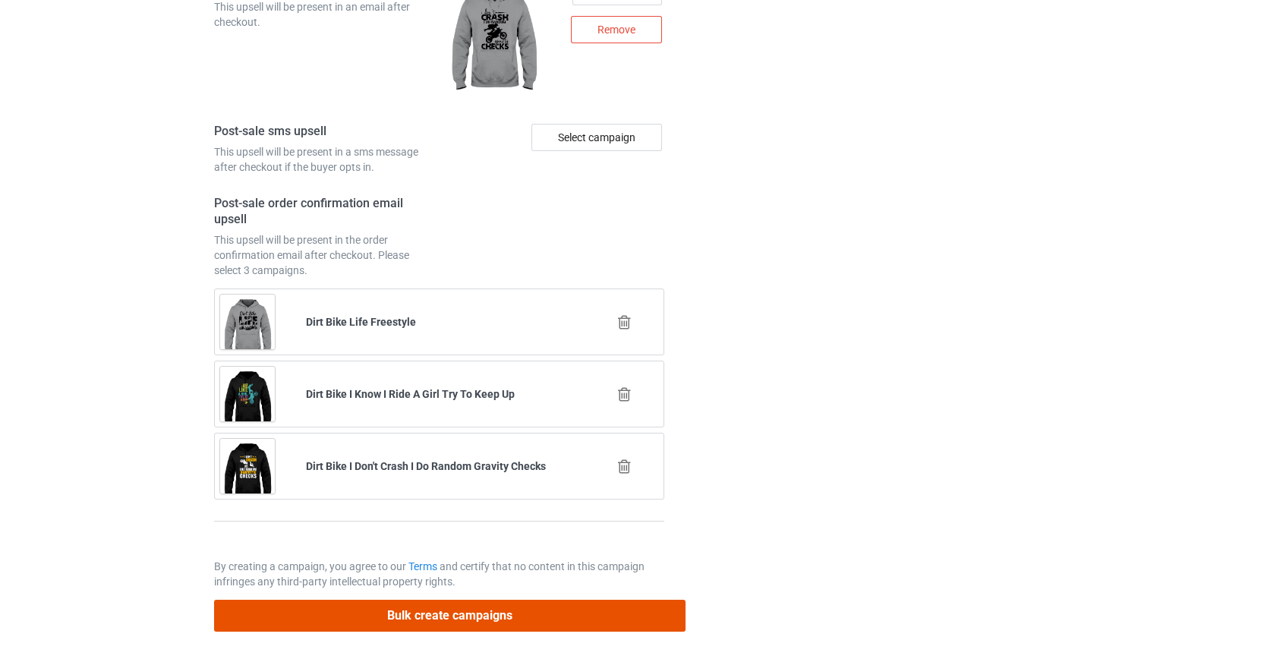
click at [430, 609] on button "Bulk create campaigns" at bounding box center [450, 615] width 472 height 31
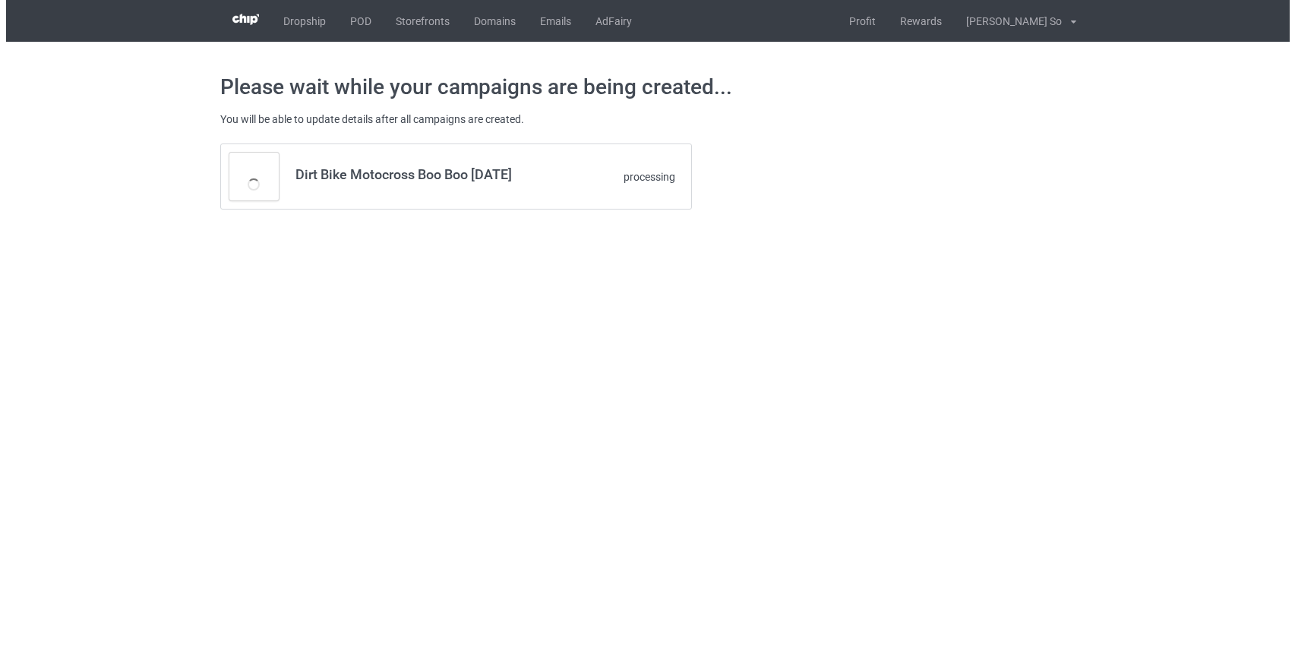
scroll to position [0, 0]
